Goal: Information Seeking & Learning: Learn about a topic

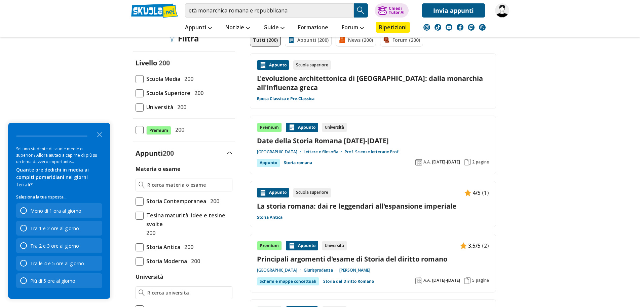
scroll to position [67, 0]
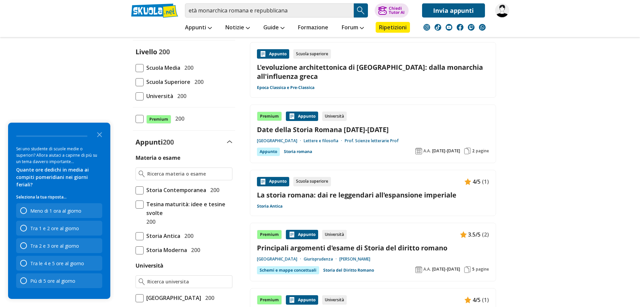
click at [395, 195] on link "La storia romana: dai re leggendari all'espansione imperiale" at bounding box center [373, 194] width 232 height 9
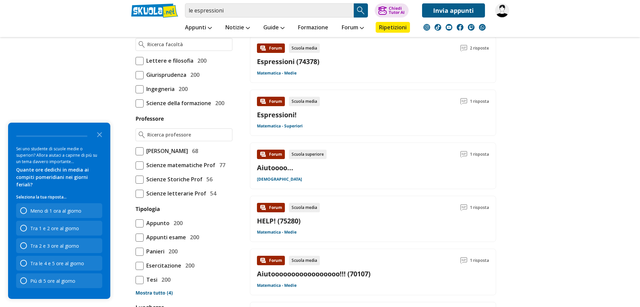
scroll to position [236, 0]
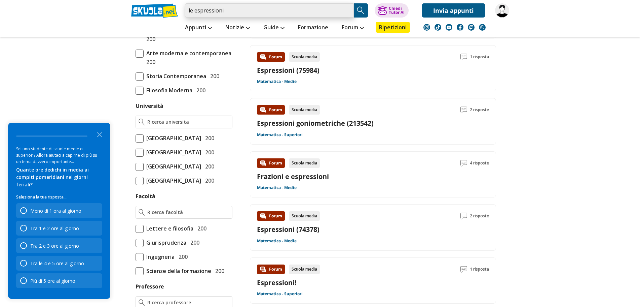
drag, startPoint x: 228, startPoint y: 12, endPoint x: 178, endPoint y: 10, distance: 50.2
click at [178, 10] on div "le espressioni Trova un tutor esperto su questo argomento Chiedi Tutor AI" at bounding box center [320, 8] width 388 height 17
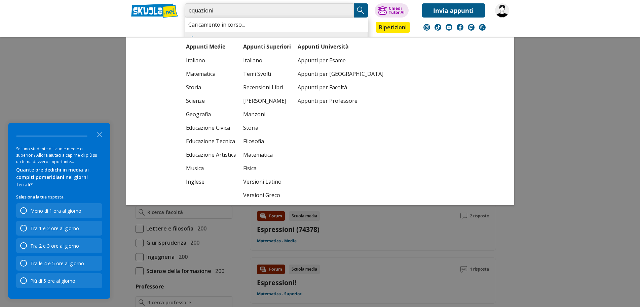
type input "equazioni"
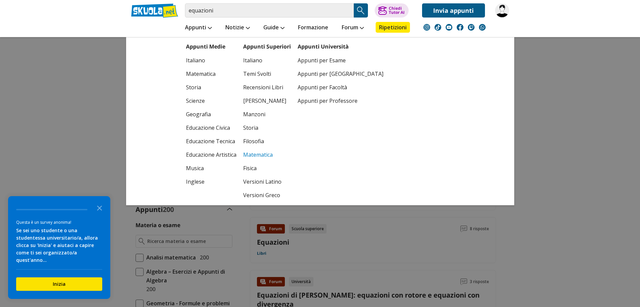
click at [261, 154] on link "Matematica" at bounding box center [267, 154] width 48 height 13
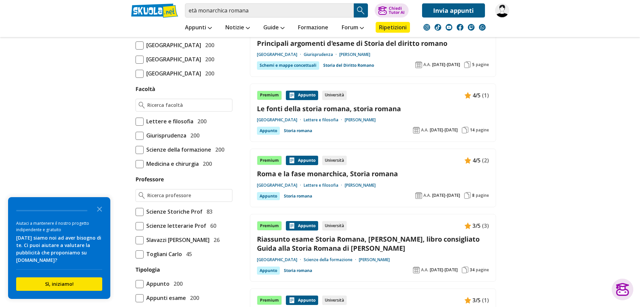
scroll to position [336, 0]
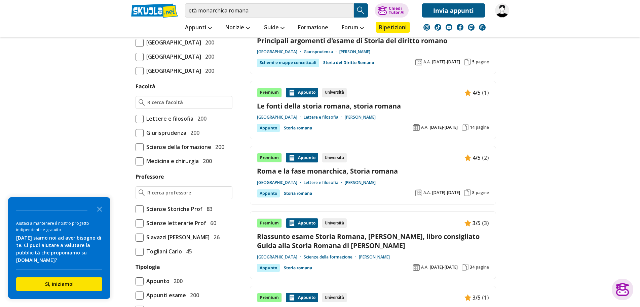
click at [388, 166] on link "Roma e la fase monarchica, Storia romana" at bounding box center [373, 170] width 232 height 9
